Goal: Information Seeking & Learning: Learn about a topic

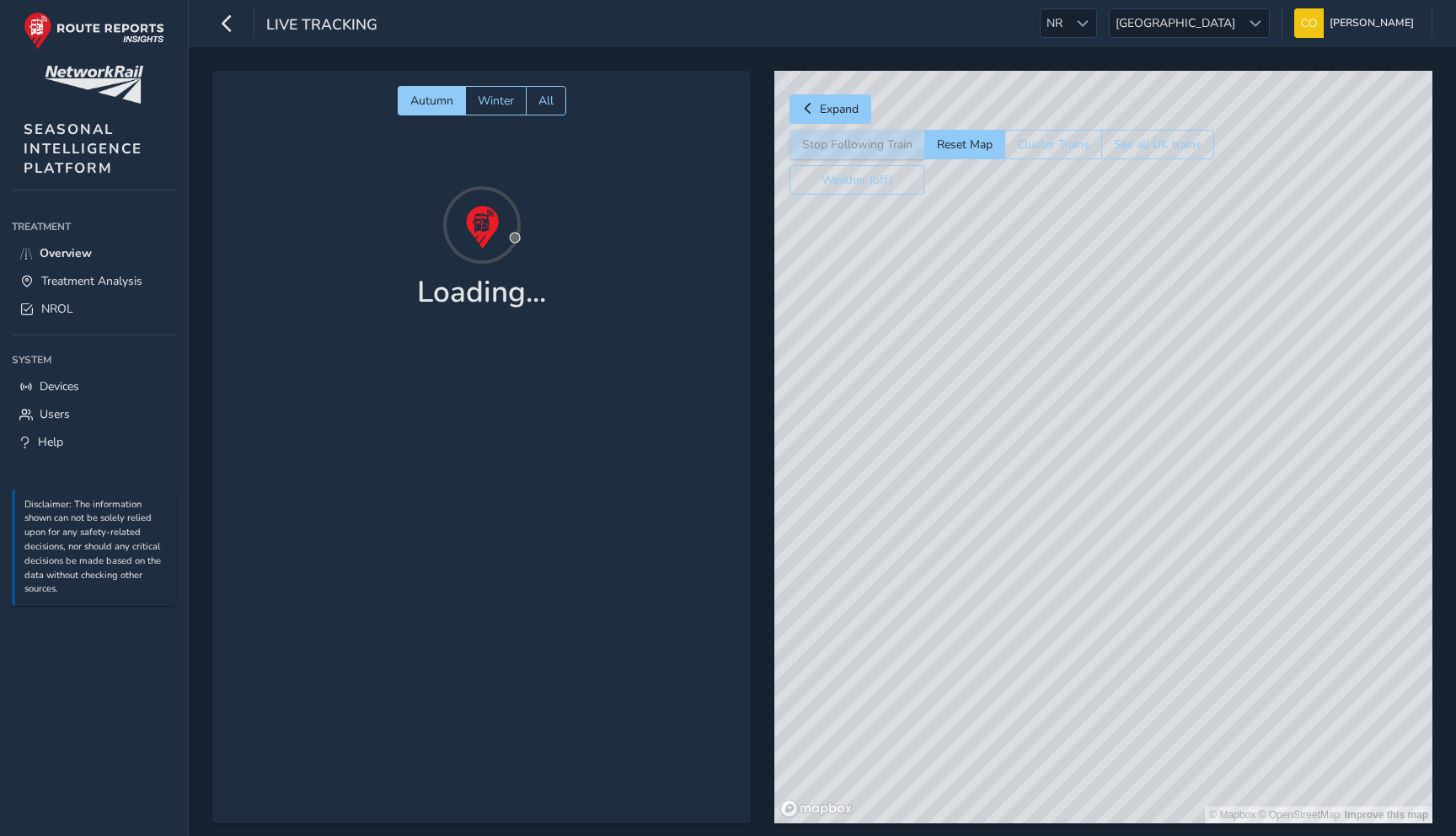
click at [63, 274] on span "Treatment Analysis" at bounding box center [92, 281] width 101 height 16
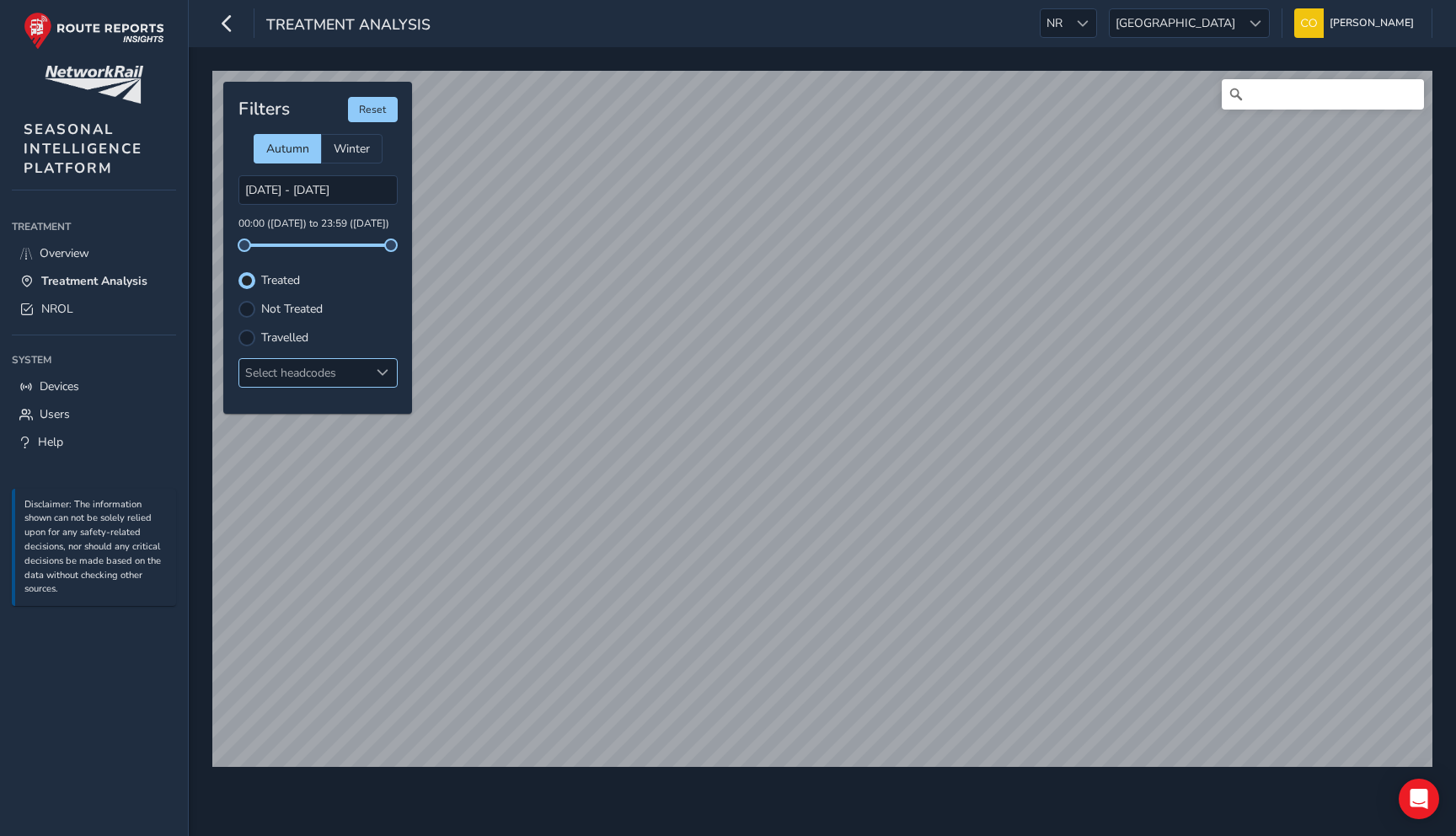
click at [372, 380] on div at bounding box center [383, 373] width 28 height 28
click at [383, 418] on div at bounding box center [318, 406] width 158 height 36
click at [370, 405] on span "Close" at bounding box center [373, 407] width 12 height 12
click at [1229, 11] on span "Scotland" at bounding box center [1175, 23] width 132 height 28
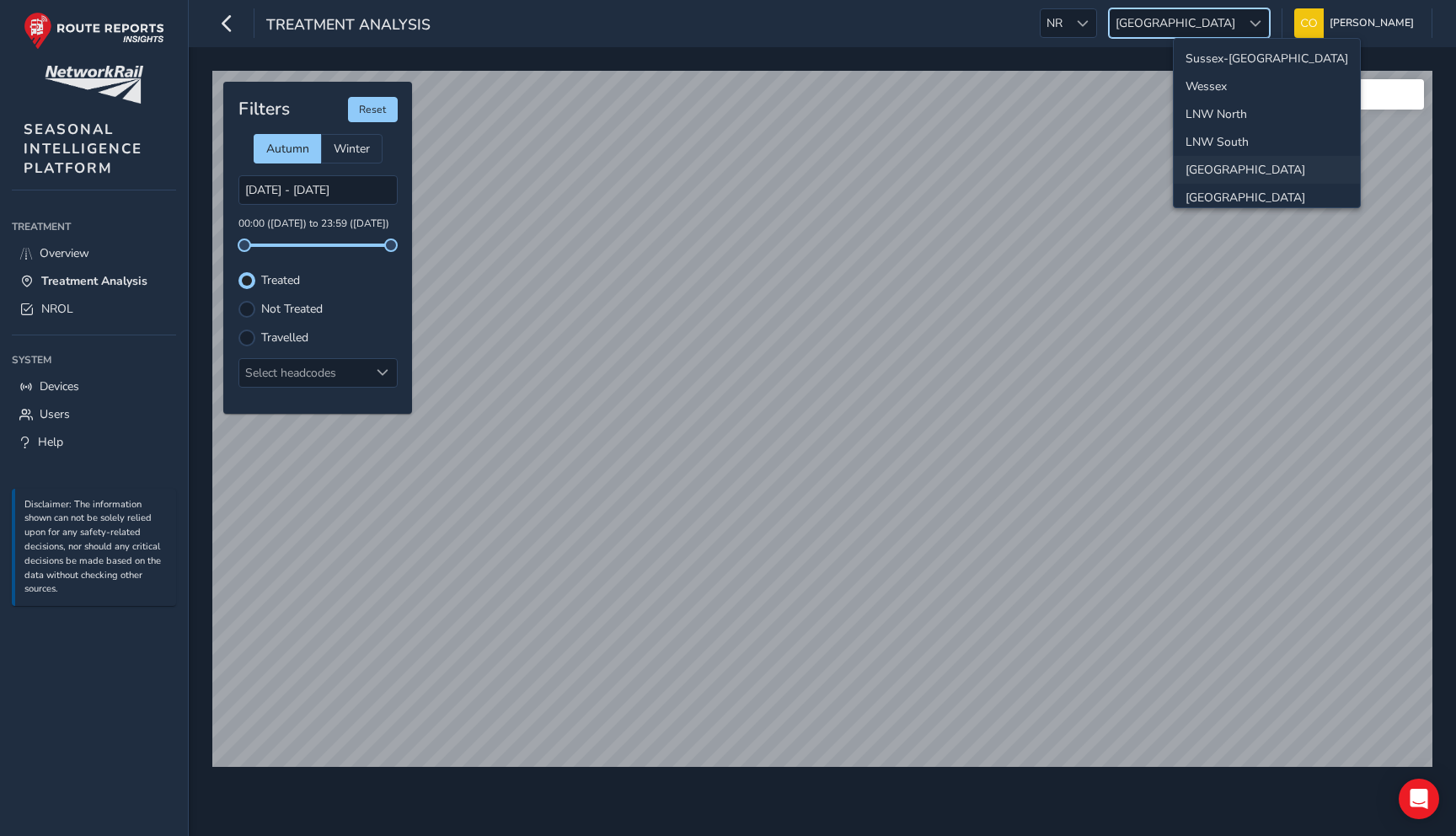
scroll to position [60, 0]
click at [1227, 59] on li "LNW North" at bounding box center [1266, 55] width 186 height 28
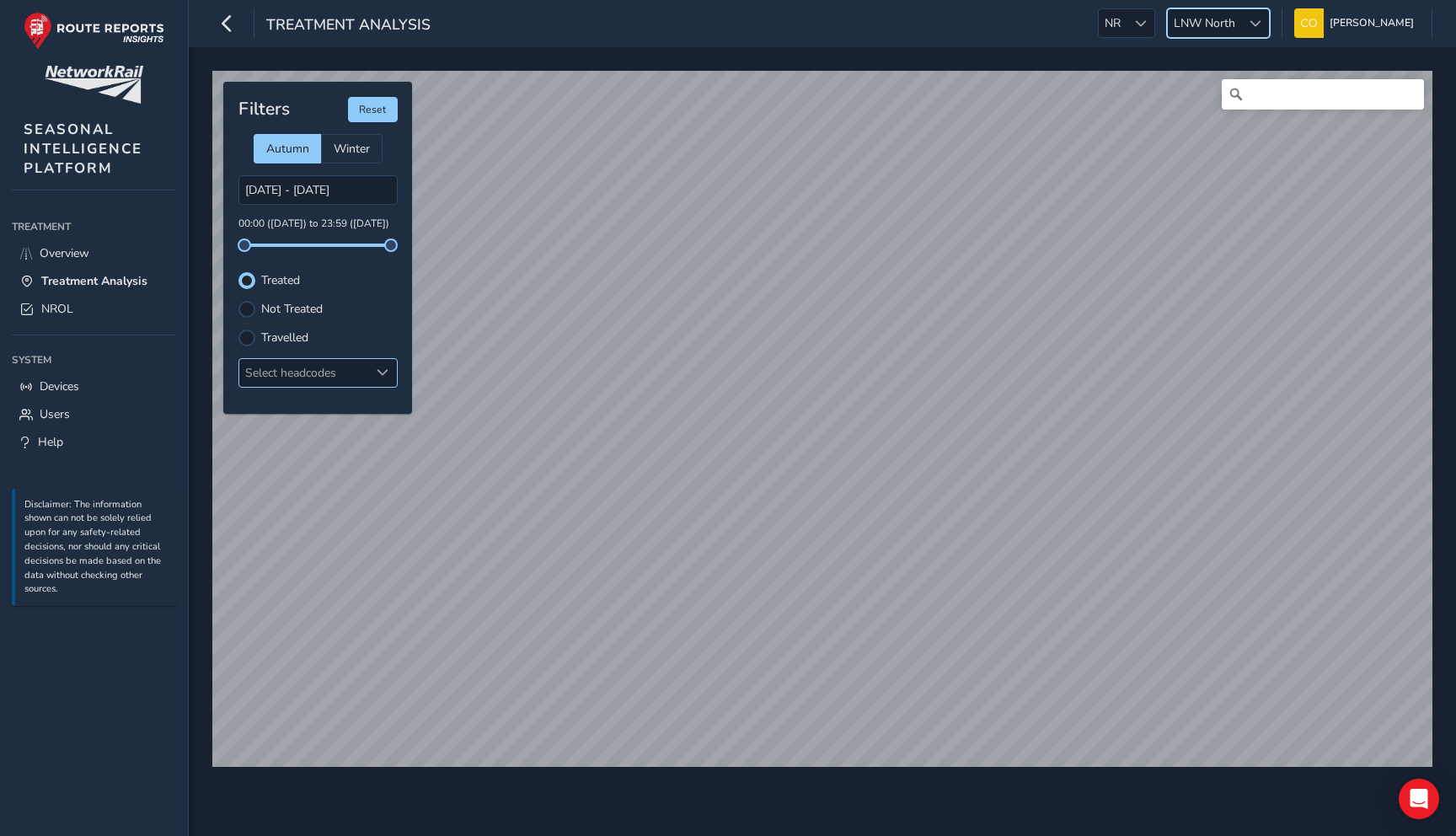
click at [348, 375] on div "Select headcodes" at bounding box center [304, 373] width 130 height 28
click at [359, 408] on div at bounding box center [318, 406] width 158 height 36
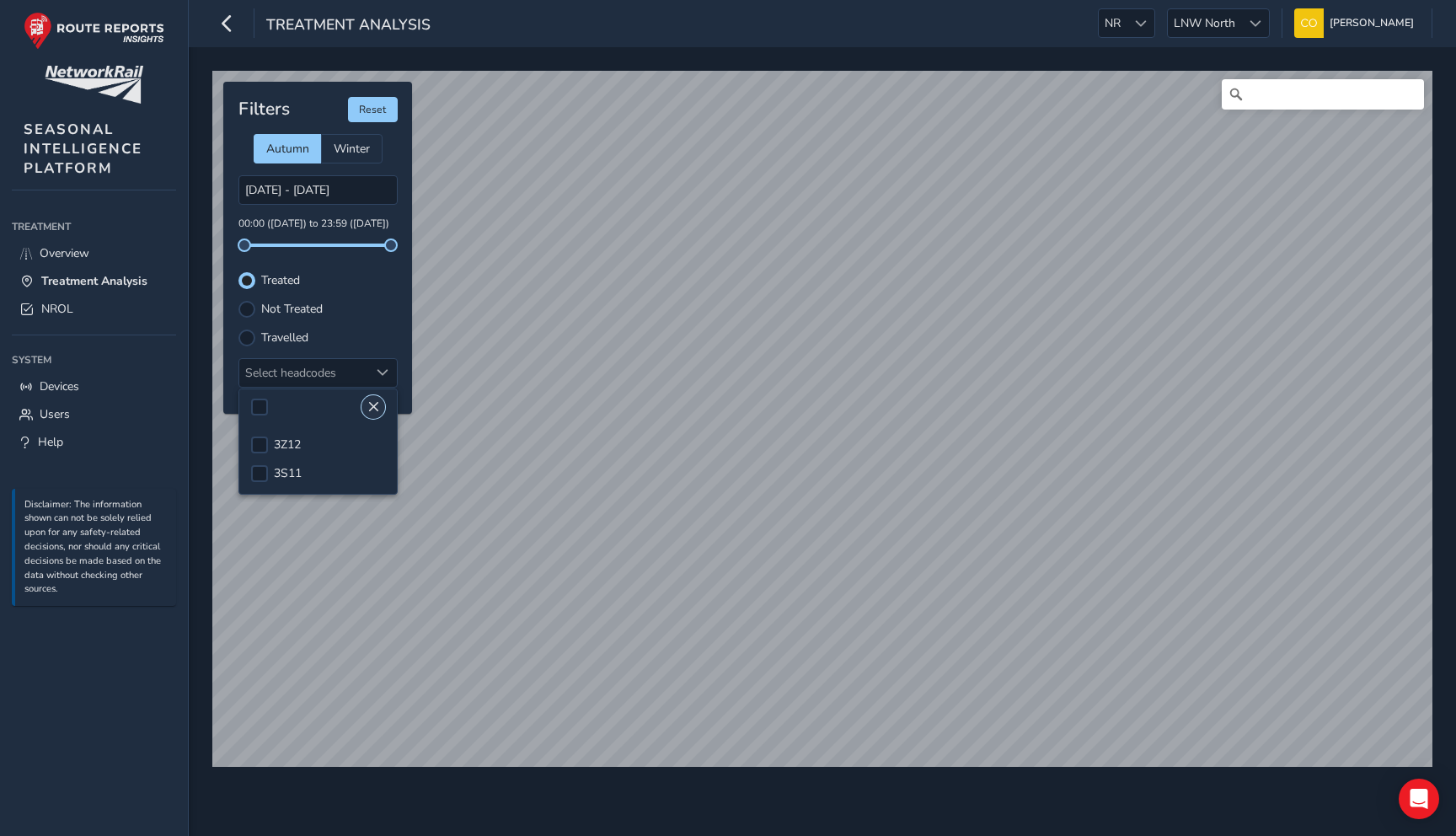
click at [366, 408] on button "Close" at bounding box center [372, 406] width 23 height 23
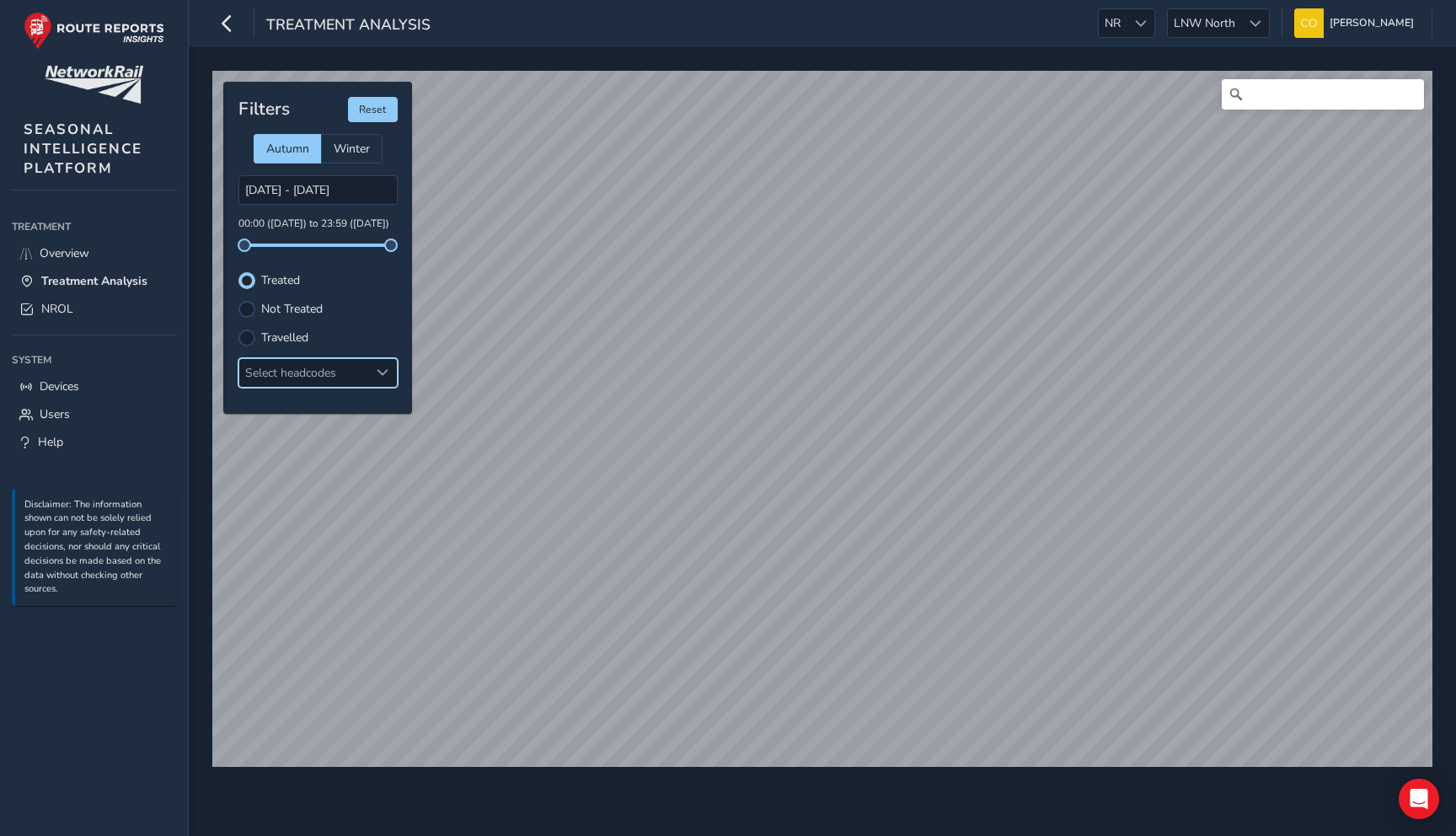
click at [369, 379] on div at bounding box center [383, 373] width 28 height 28
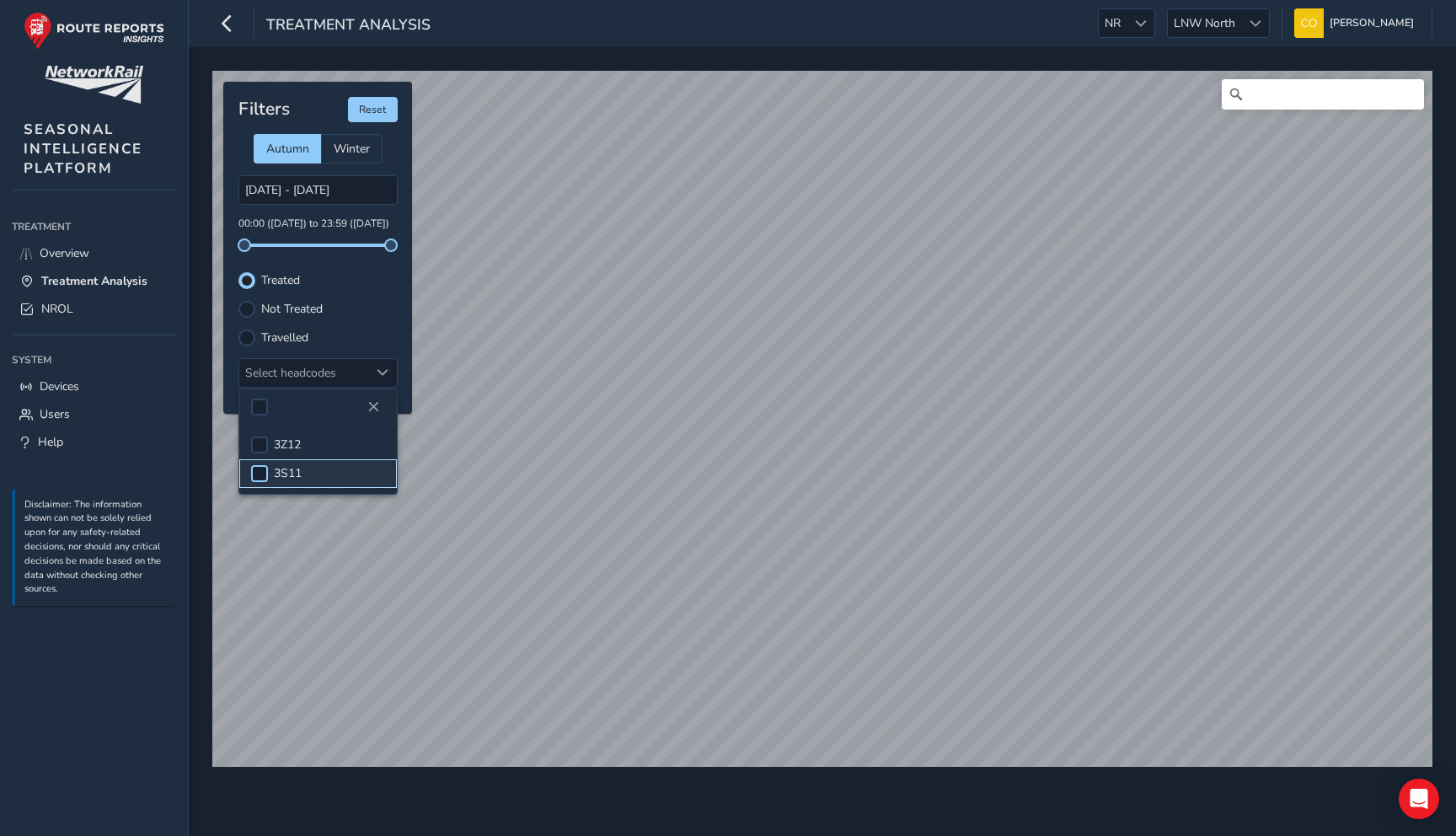
click at [262, 474] on div at bounding box center [259, 473] width 16 height 16
click at [268, 472] on li "3S11" at bounding box center [318, 473] width 158 height 29
click at [248, 336] on div at bounding box center [246, 337] width 16 height 16
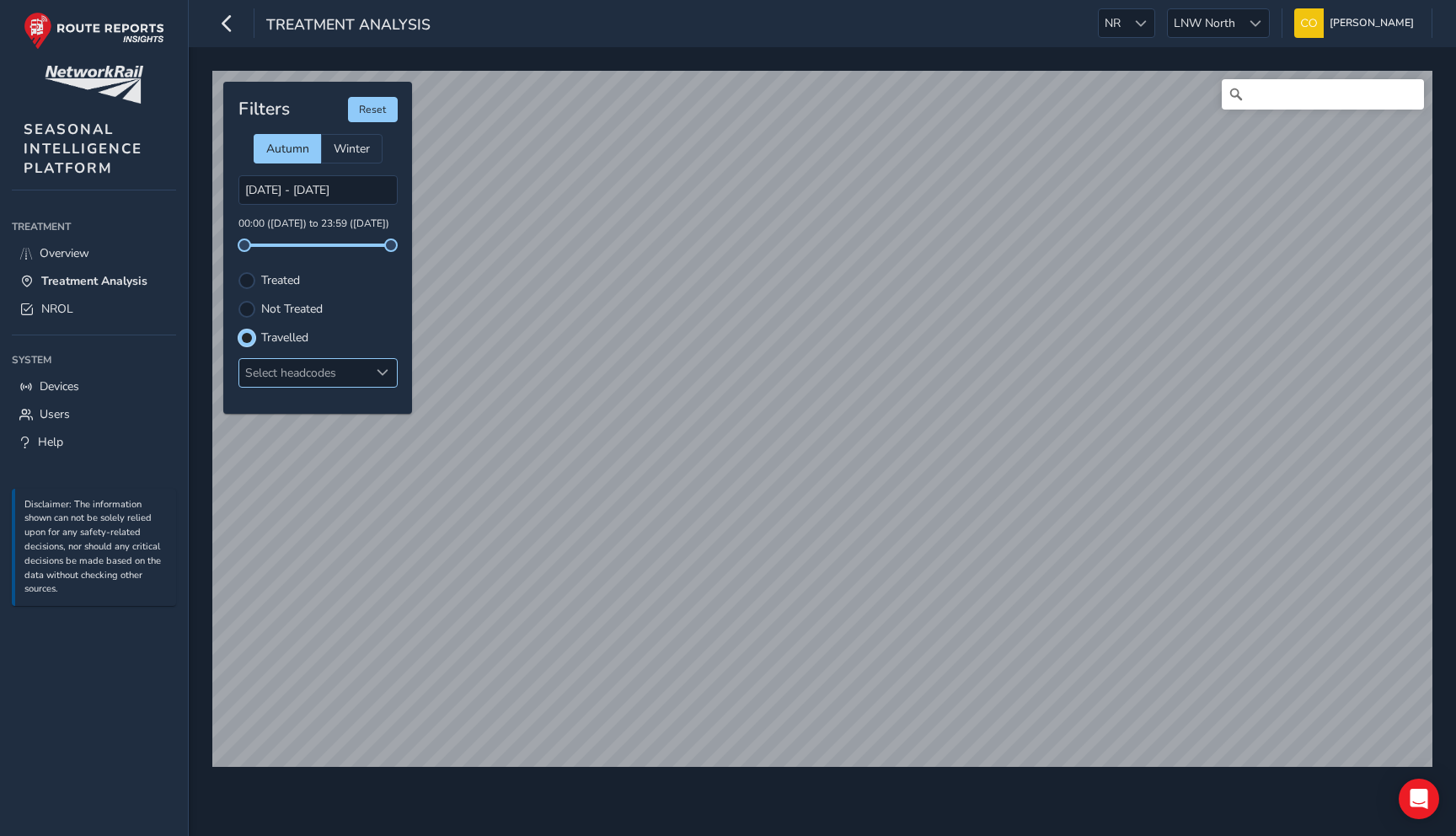
click at [307, 367] on div "Select headcodes" at bounding box center [304, 373] width 130 height 28
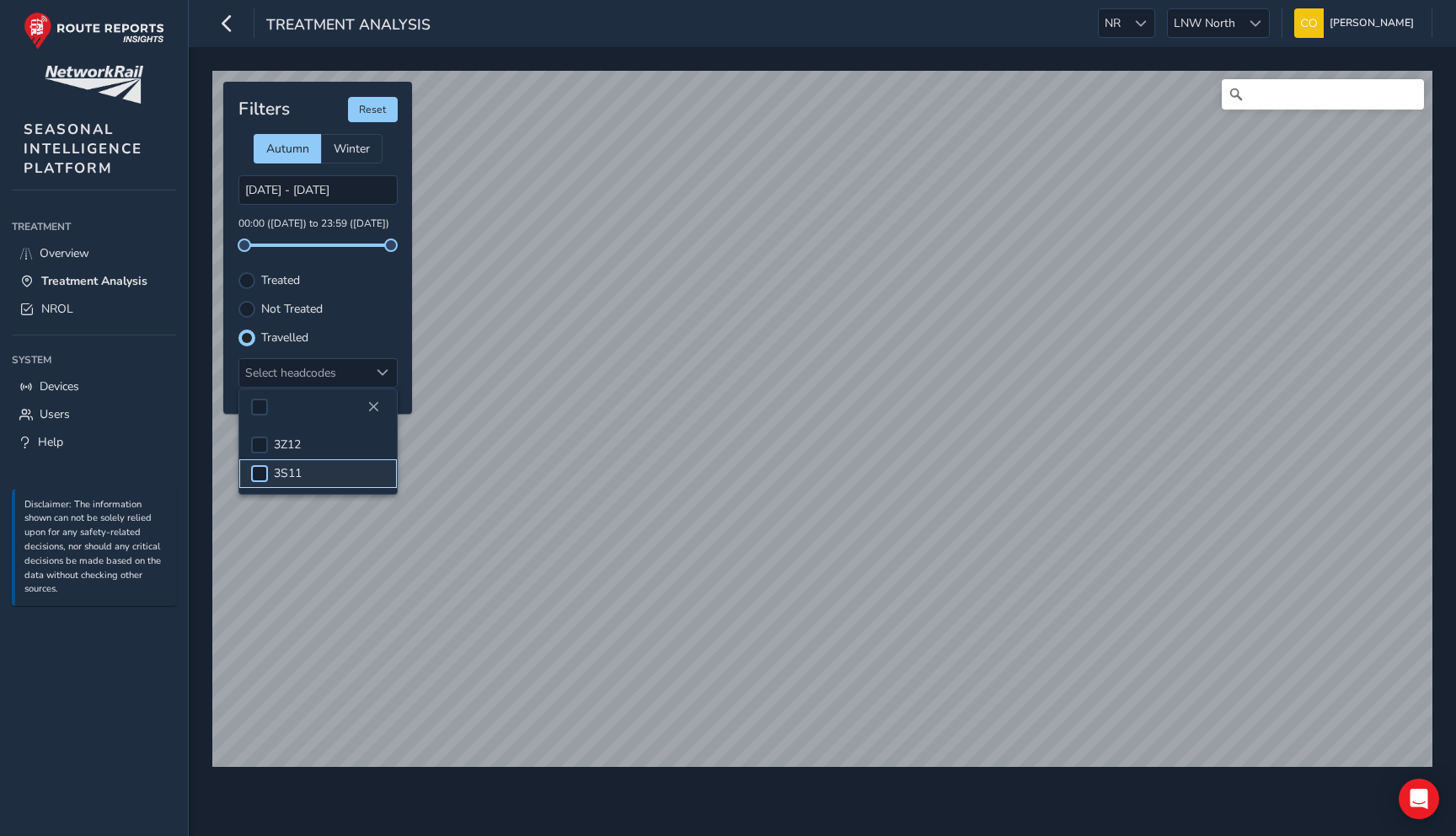
click at [260, 475] on div at bounding box center [259, 473] width 16 height 16
click at [1181, 25] on span "LNW North" at bounding box center [1204, 23] width 74 height 28
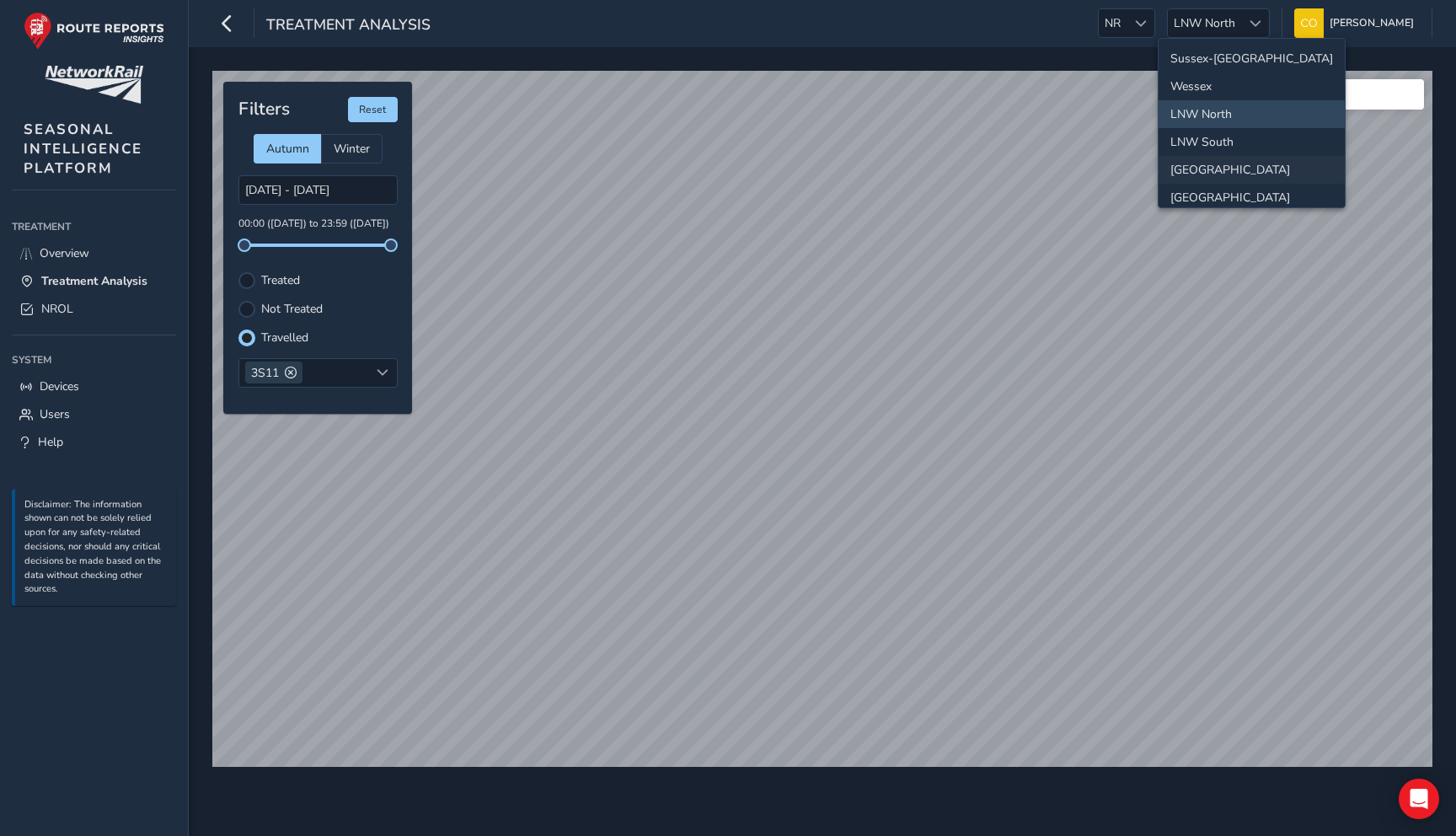
click at [1221, 168] on li "North and East" at bounding box center [1252, 170] width 186 height 28
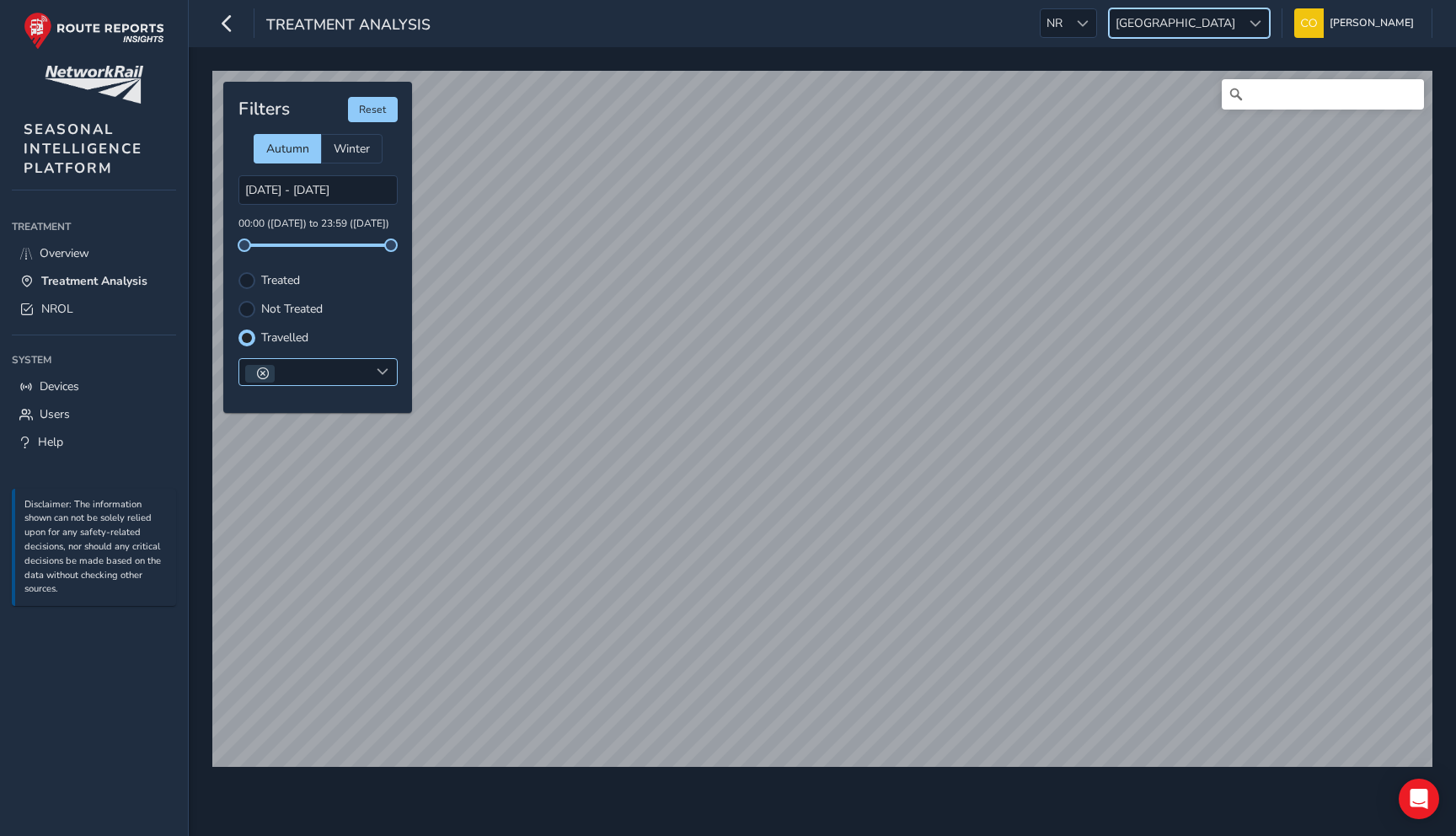
click at [259, 377] on span at bounding box center [263, 373] width 12 height 12
click at [353, 373] on div "Select headcodes" at bounding box center [304, 373] width 130 height 28
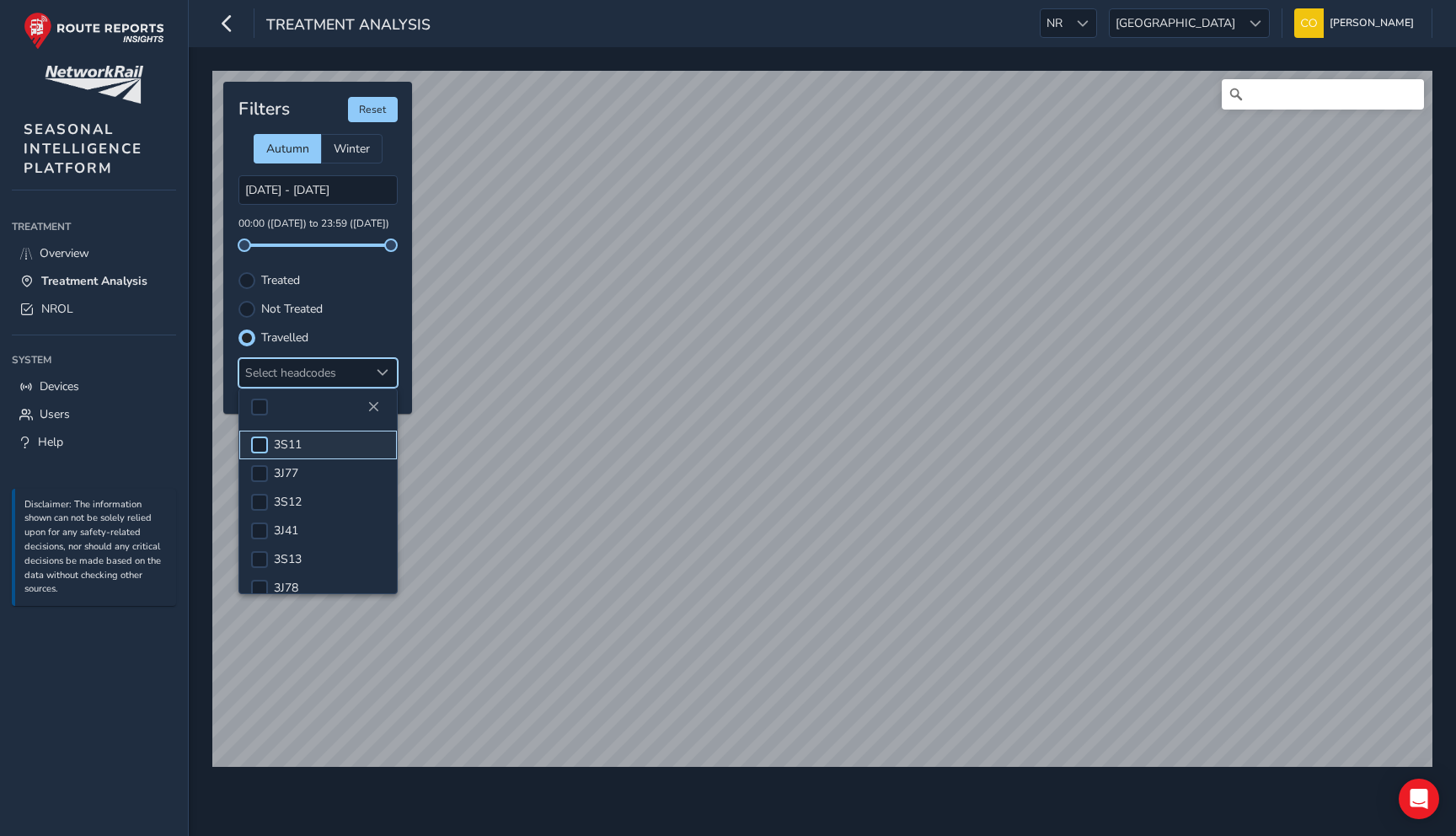
click at [259, 448] on div at bounding box center [259, 444] width 16 height 16
click at [107, 318] on link "NROL" at bounding box center [94, 309] width 165 height 28
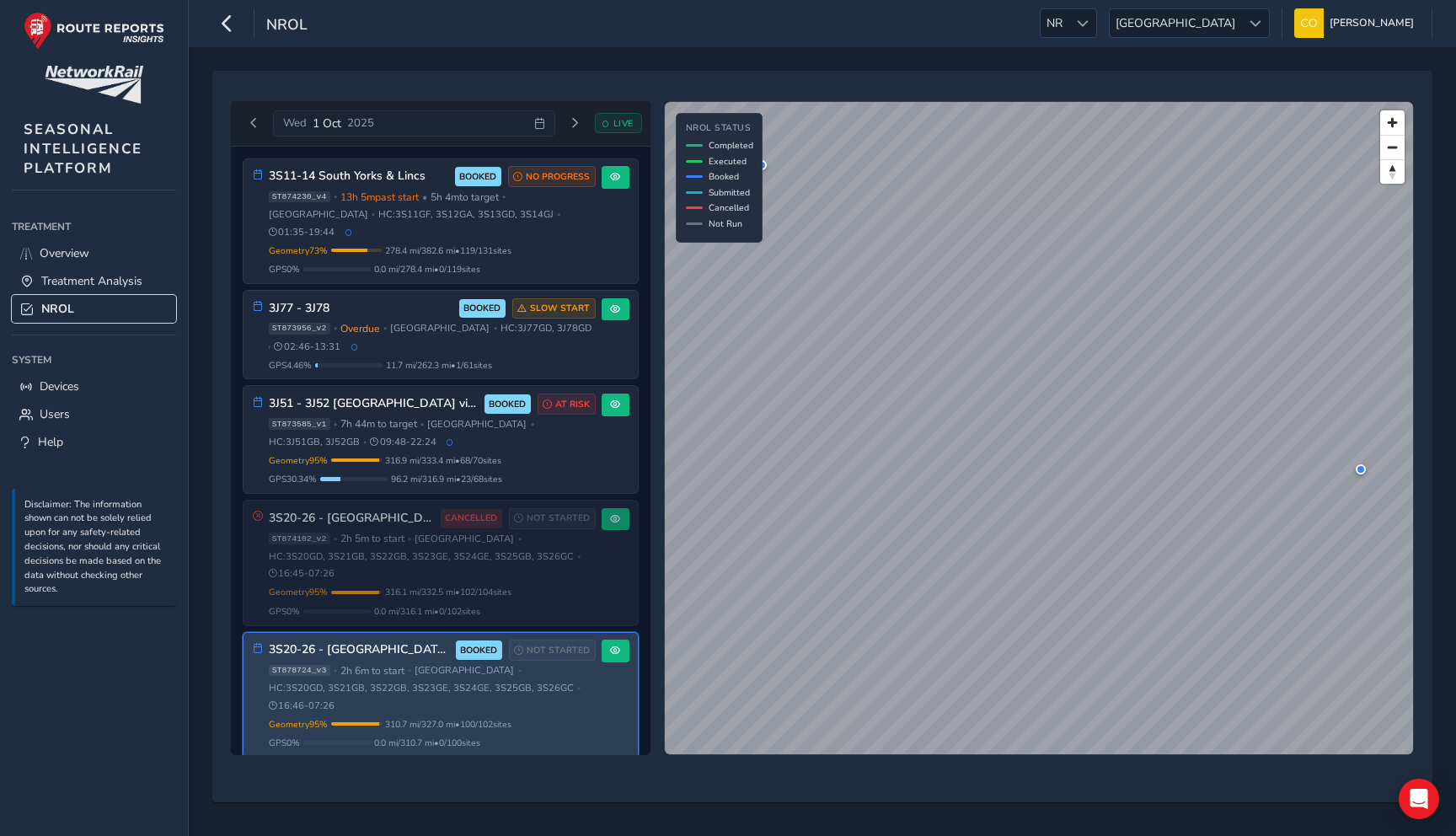
scroll to position [3, 0]
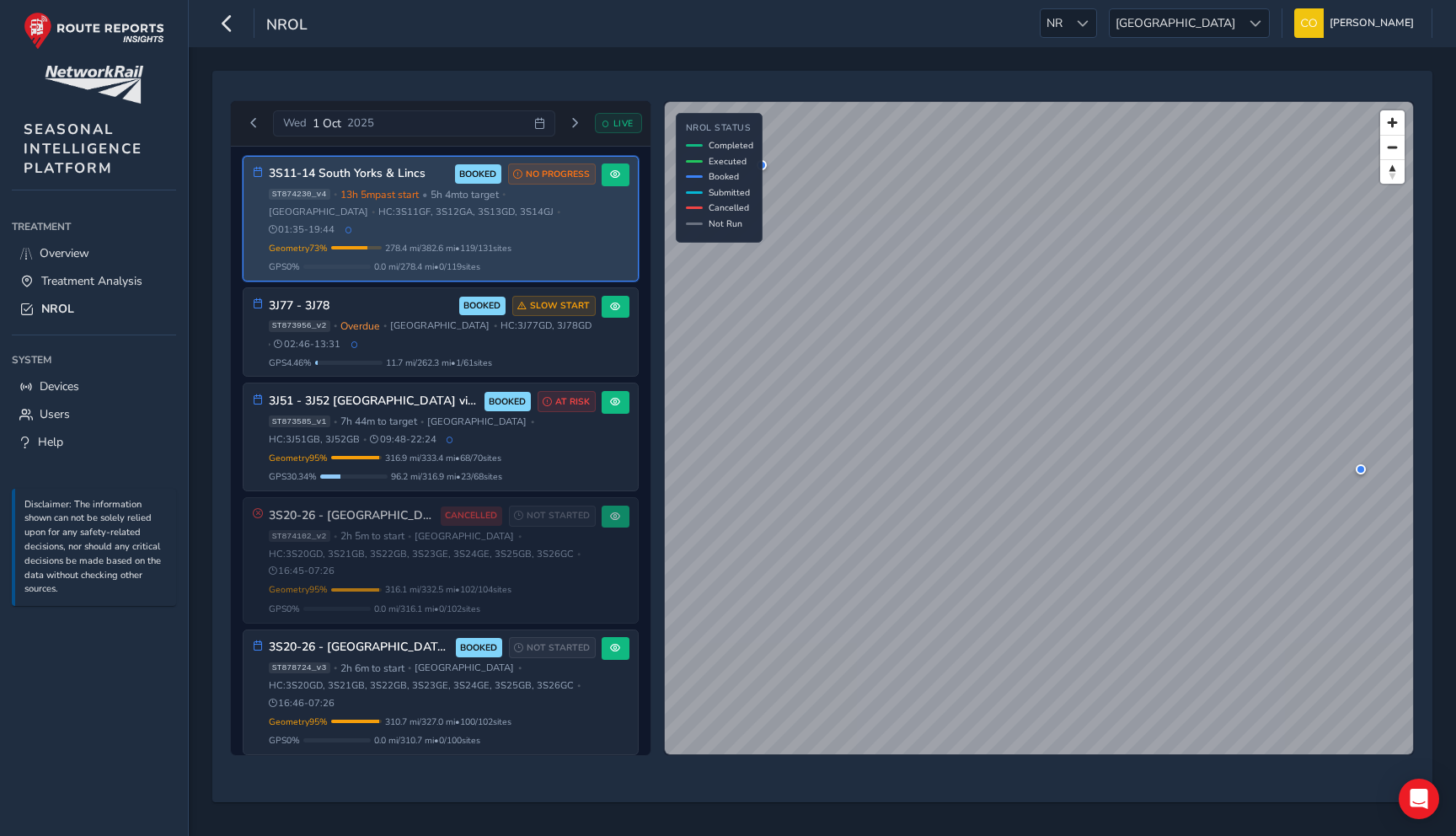
click at [335, 224] on span "01:35 - 19:44" at bounding box center [301, 230] width 67 height 13
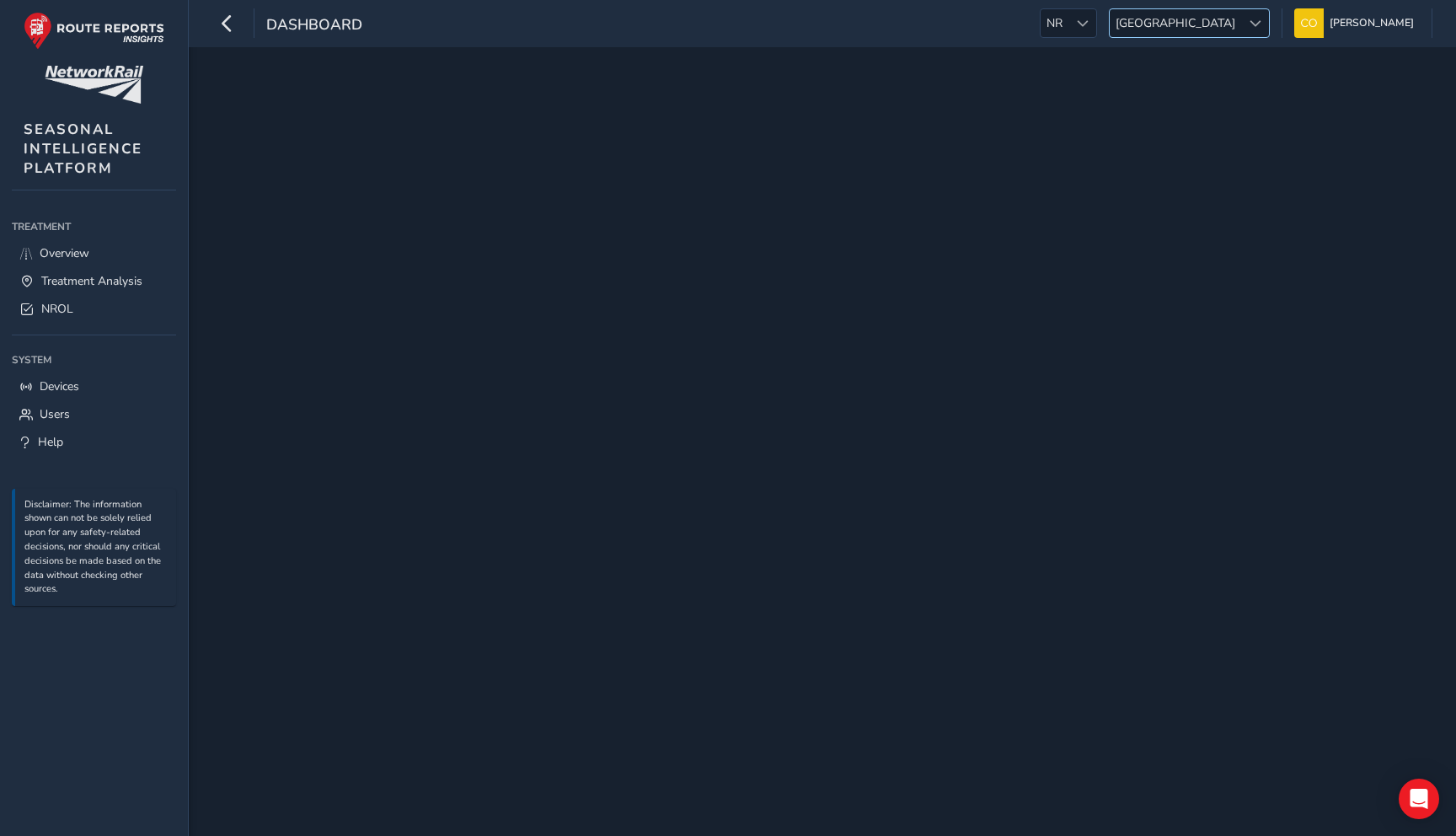
click at [1205, 29] on span "Scotland" at bounding box center [1175, 23] width 132 height 28
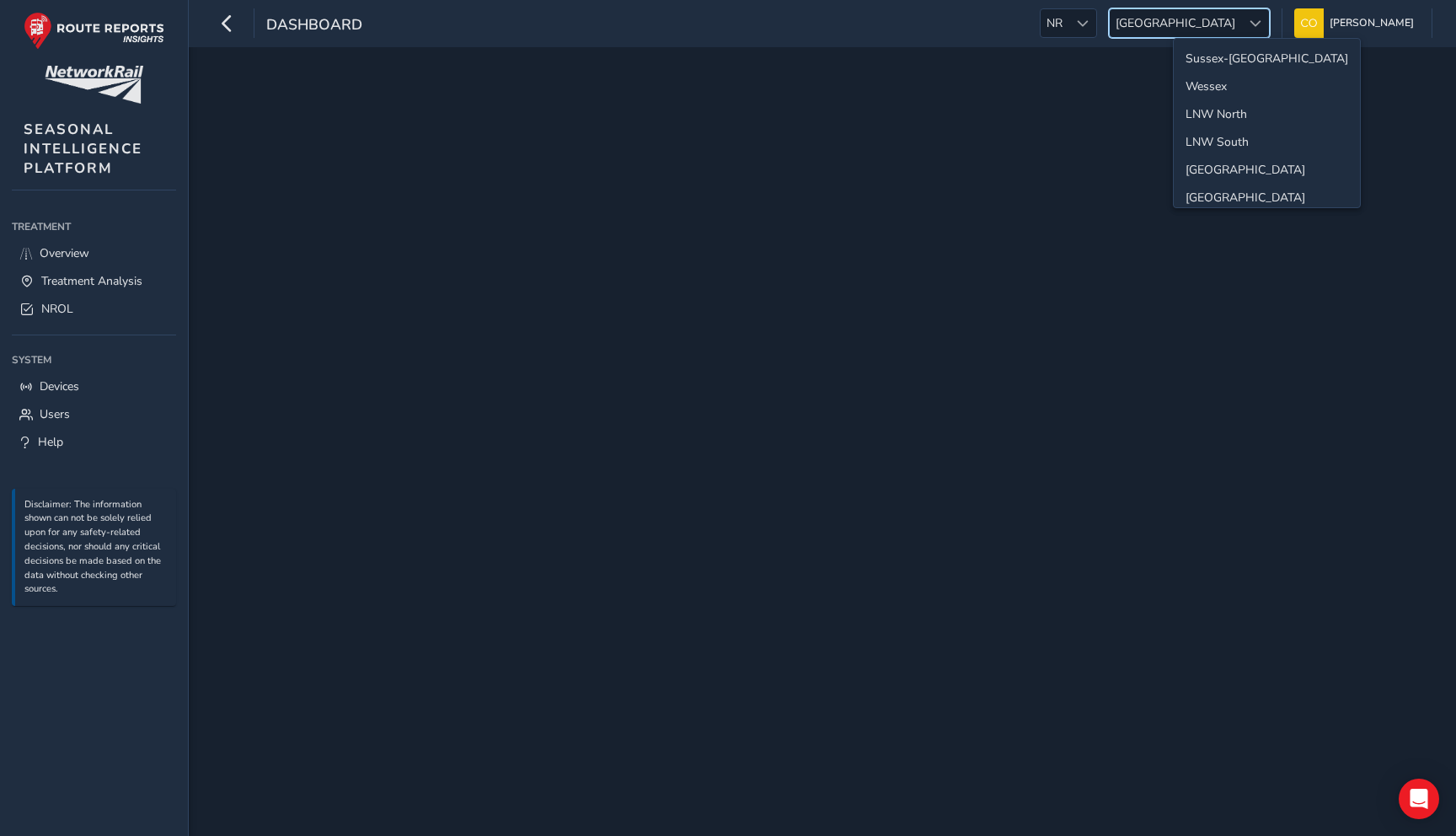
scroll to position [60, 0]
click at [1205, 29] on span "Scotland" at bounding box center [1175, 23] width 132 height 28
